Goal: Information Seeking & Learning: Find contact information

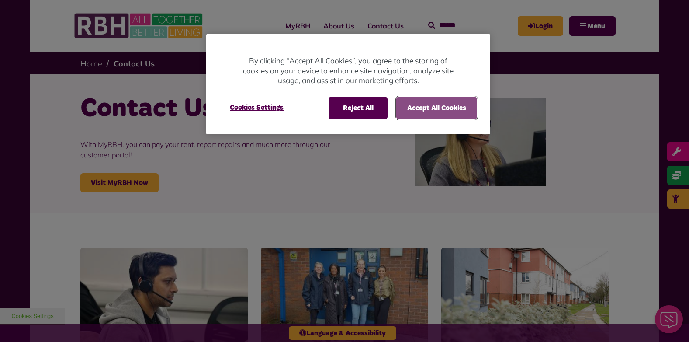
click at [440, 106] on button "Accept All Cookies" at bounding box center [437, 108] width 81 height 23
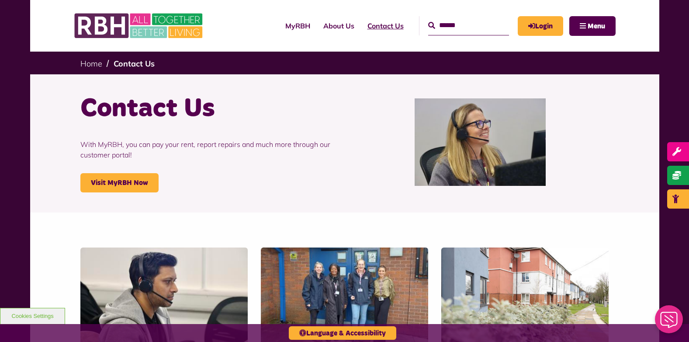
click at [371, 23] on link "Contact Us" at bounding box center [385, 26] width 49 height 24
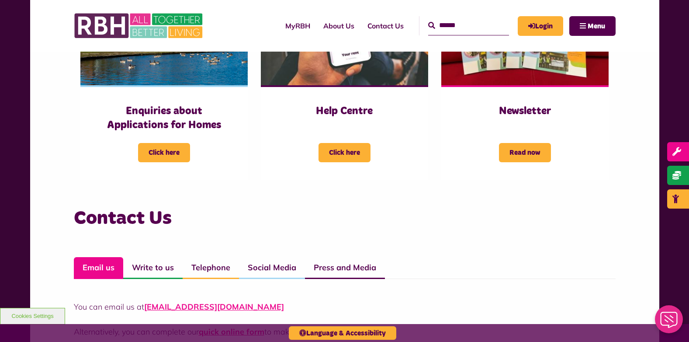
scroll to position [602, 0]
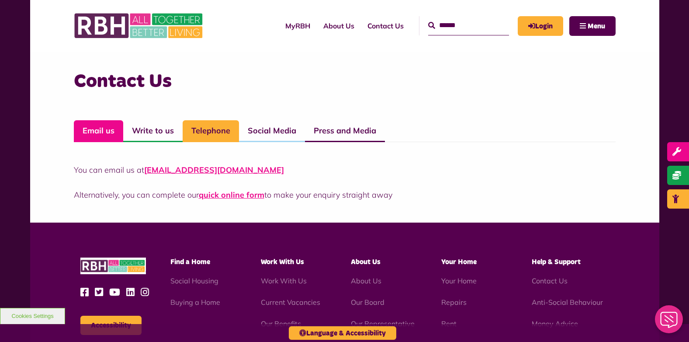
click at [206, 136] on link "Telephone" at bounding box center [211, 131] width 56 height 22
